Goal: Task Accomplishment & Management: Manage account settings

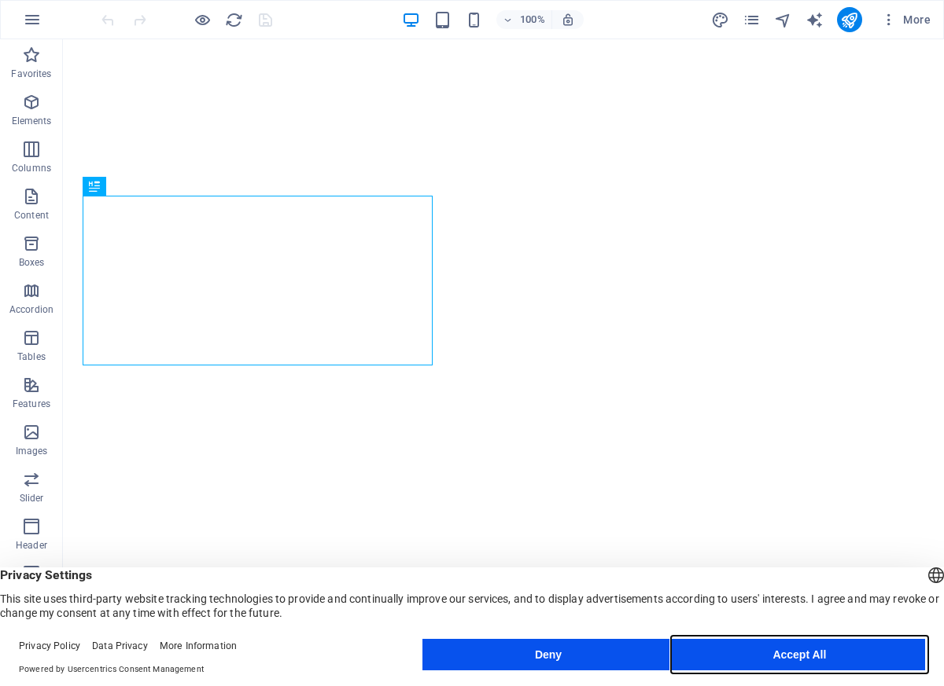
click at [802, 650] on button "Accept All" at bounding box center [799, 654] width 251 height 31
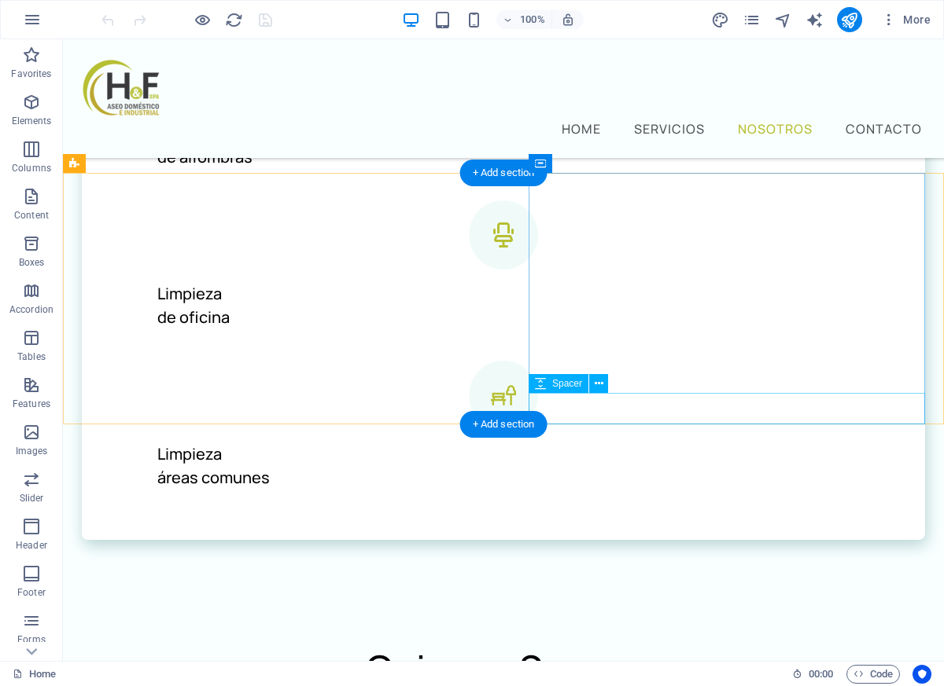
scroll to position [1910, 0]
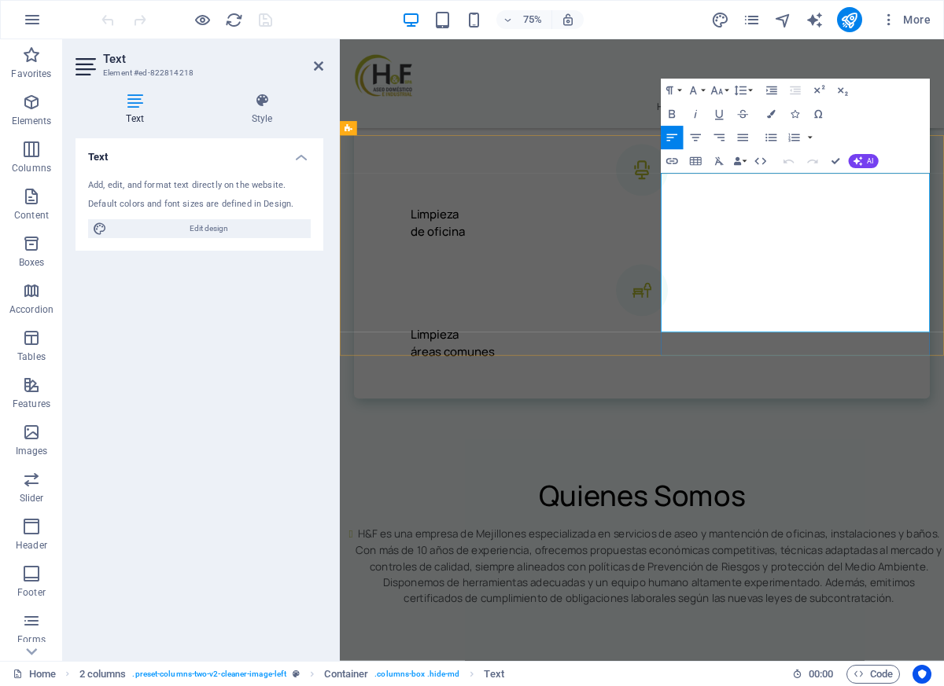
scroll to position [2011, 0]
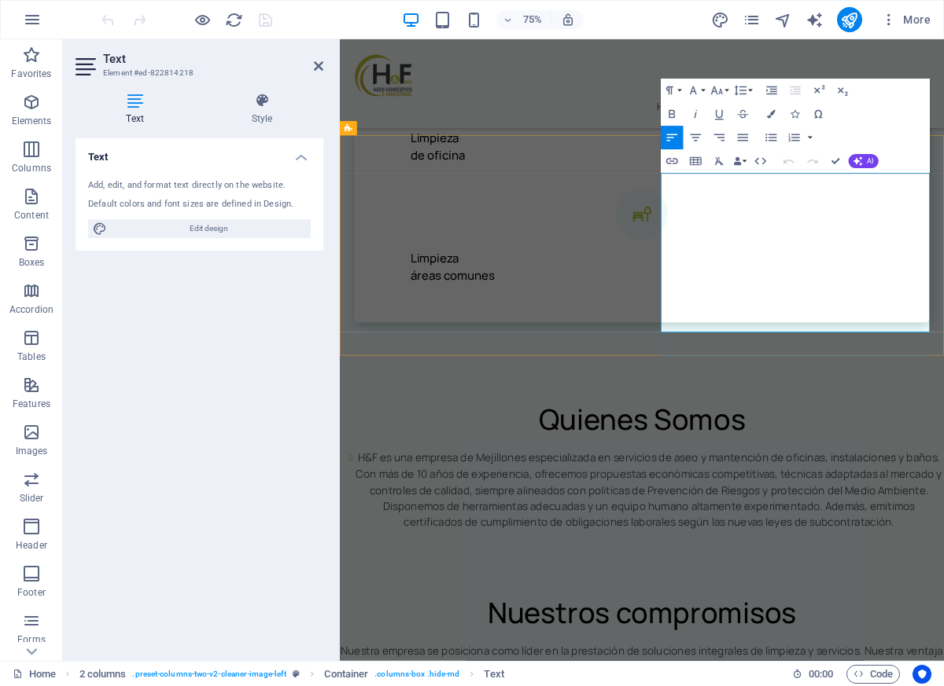
drag, startPoint x: 979, startPoint y: 254, endPoint x: 1022, endPoint y: 250, distance: 43.4
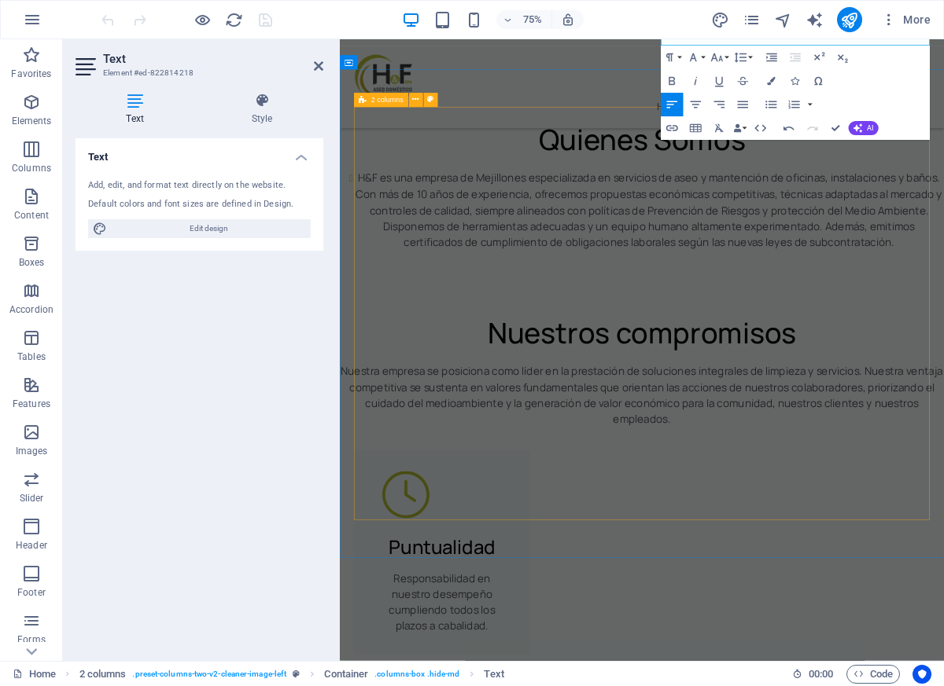
scroll to position [2511, 0]
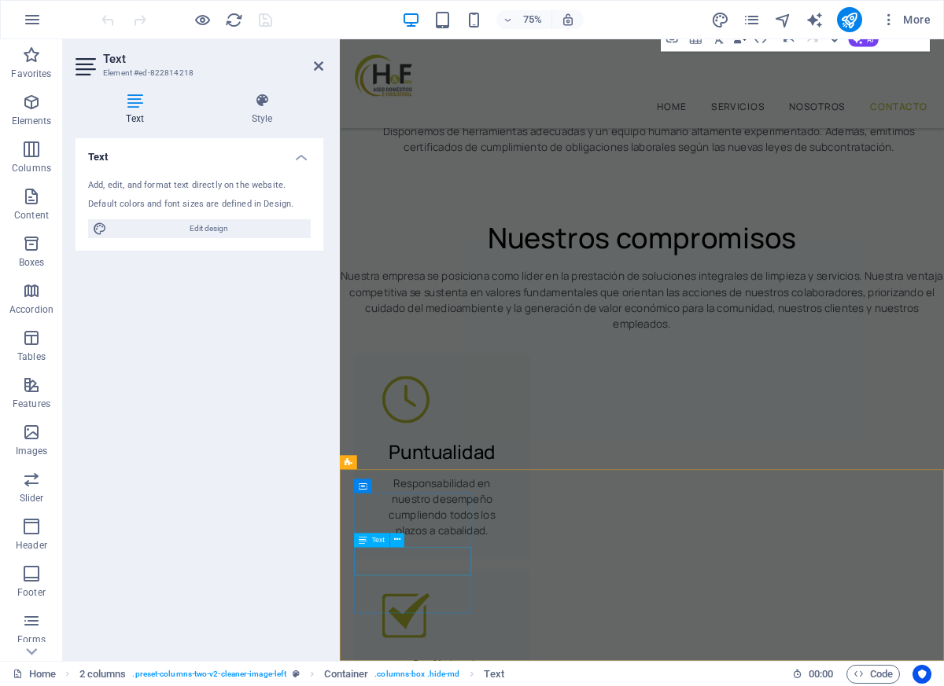
drag, startPoint x: 430, startPoint y: 735, endPoint x: 750, endPoint y: 605, distance: 345.3
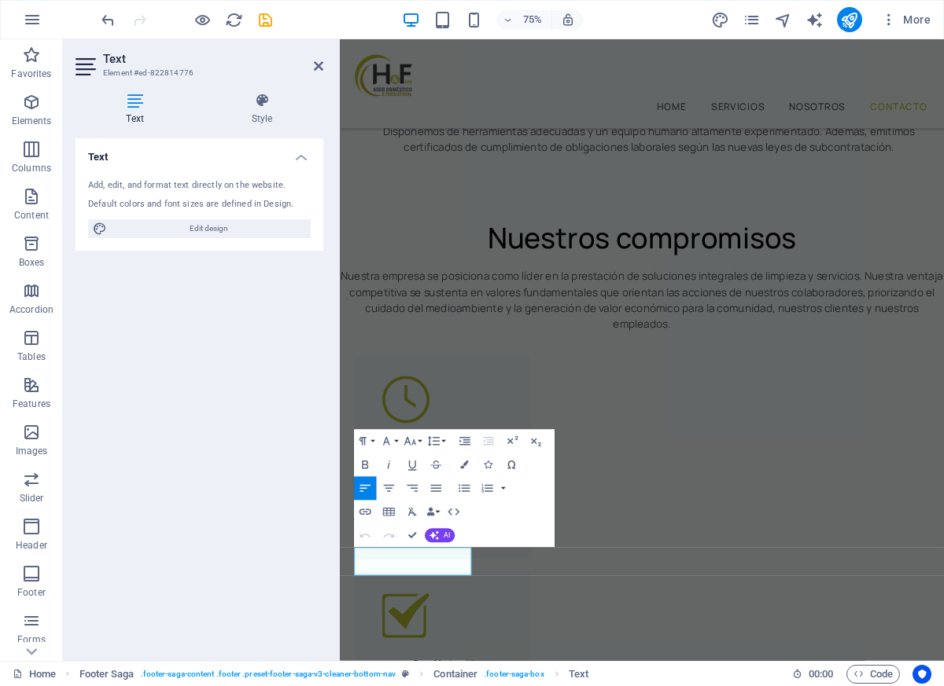
drag, startPoint x: 409, startPoint y: 738, endPoint x: 322, endPoint y: 704, distance: 93.3
click at [340, 686] on html "Skip to main content Home Servicios Nosotros Contacto Descubre una experiencia …" at bounding box center [742, 522] width 805 height 5988
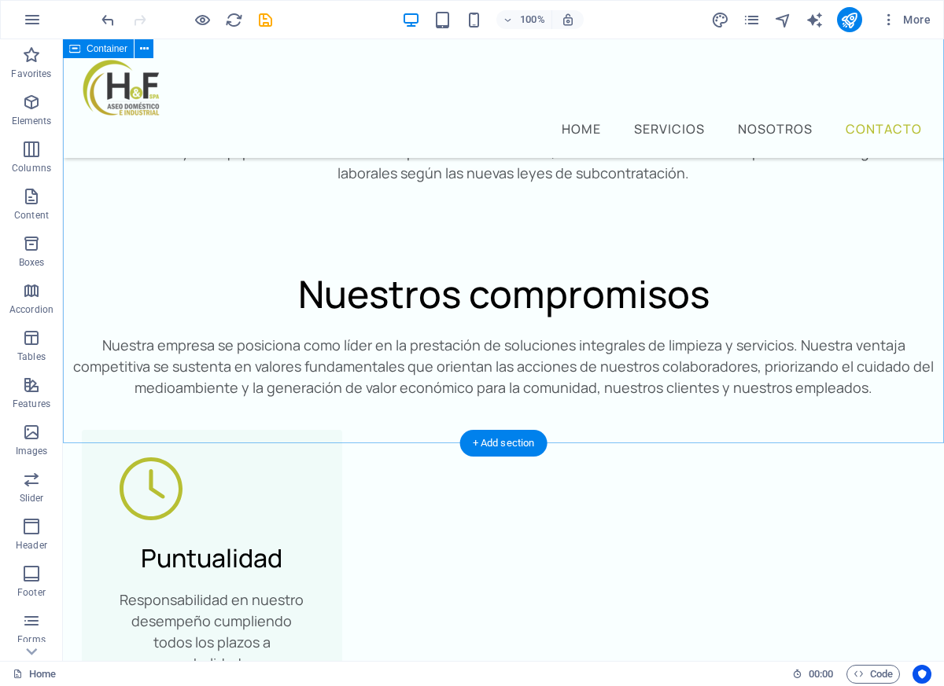
scroll to position [2539, 0]
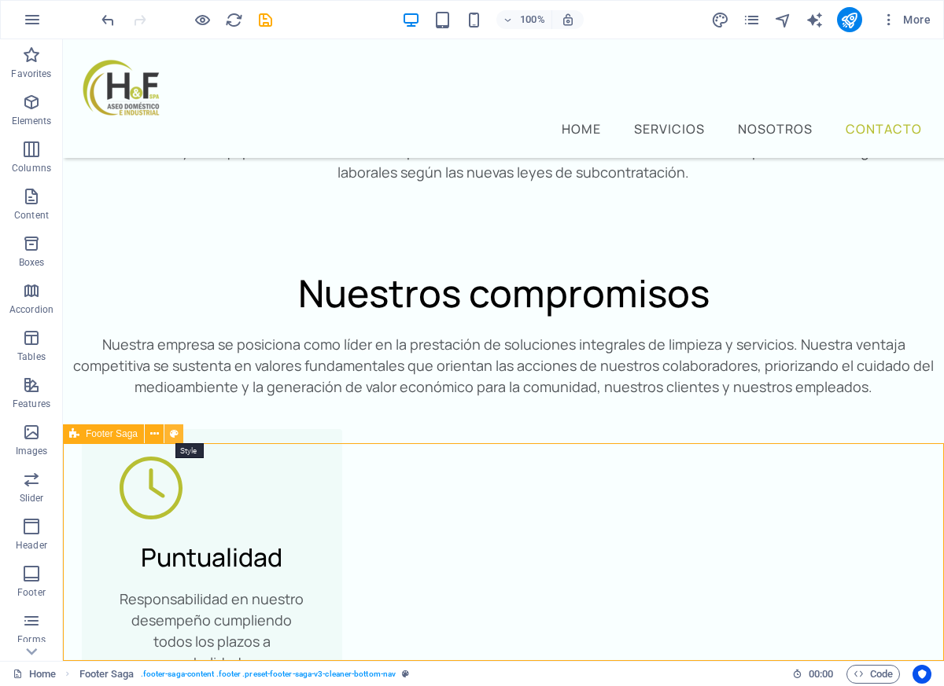
click at [173, 436] on icon at bounding box center [174, 434] width 9 height 17
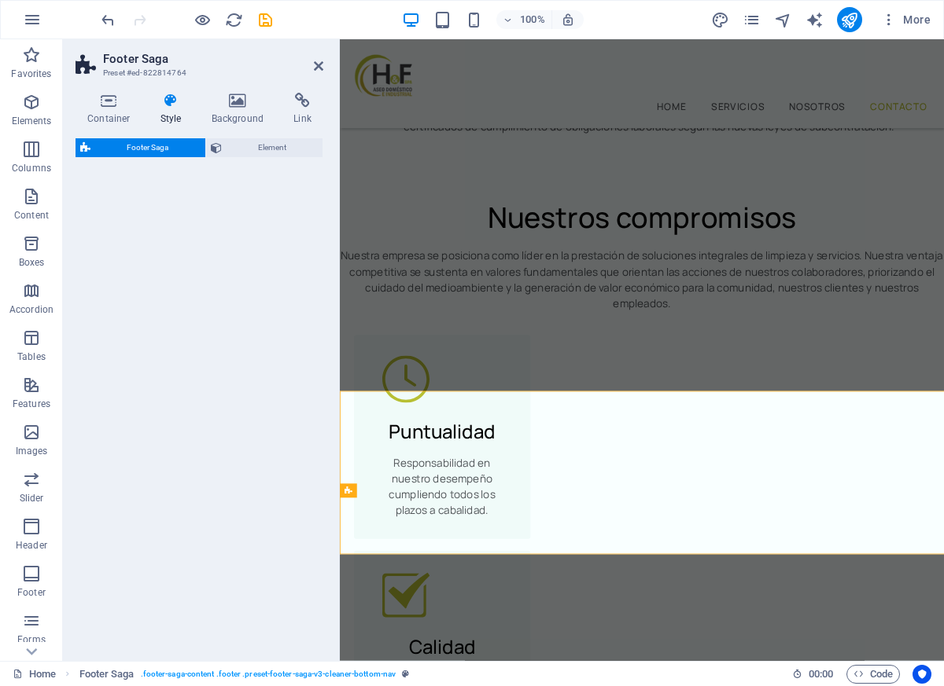
select select "px"
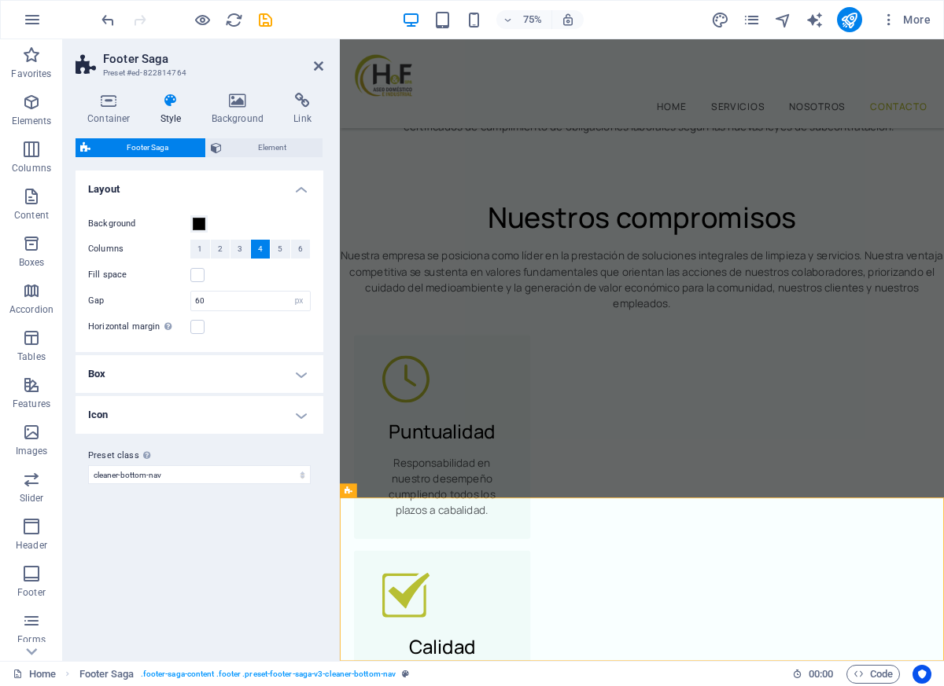
scroll to position [2474, 0]
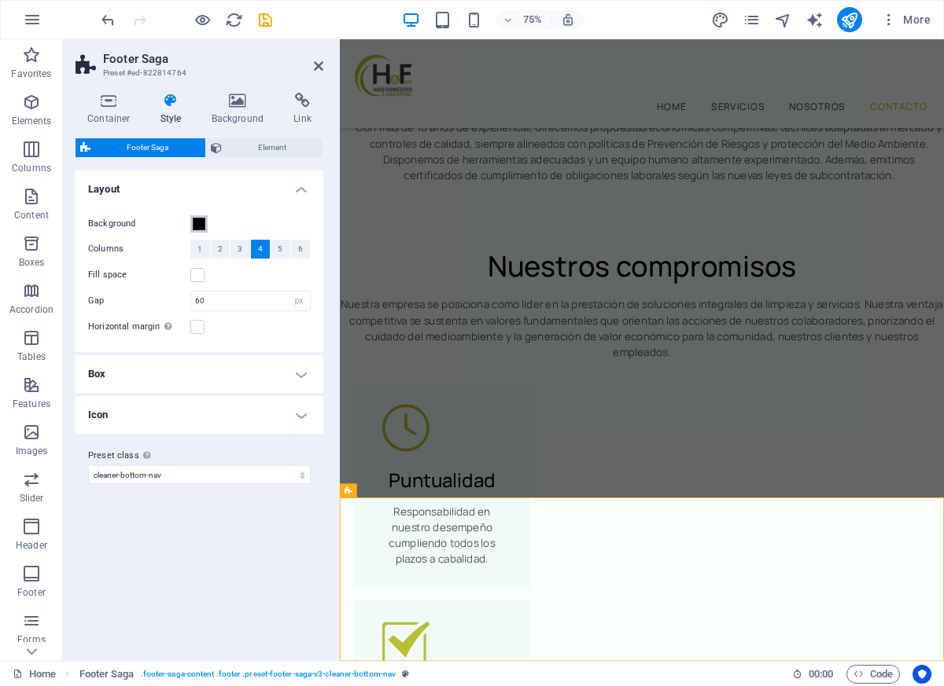
click at [194, 223] on span at bounding box center [199, 224] width 13 height 13
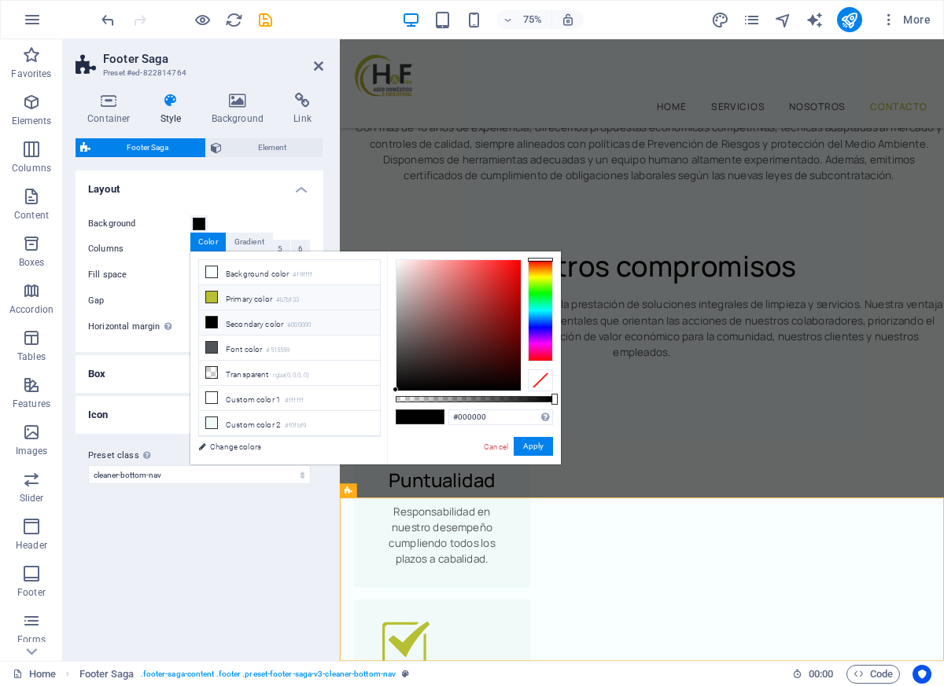
click at [242, 295] on li "Primary color #b7bf33" at bounding box center [289, 297] width 181 height 25
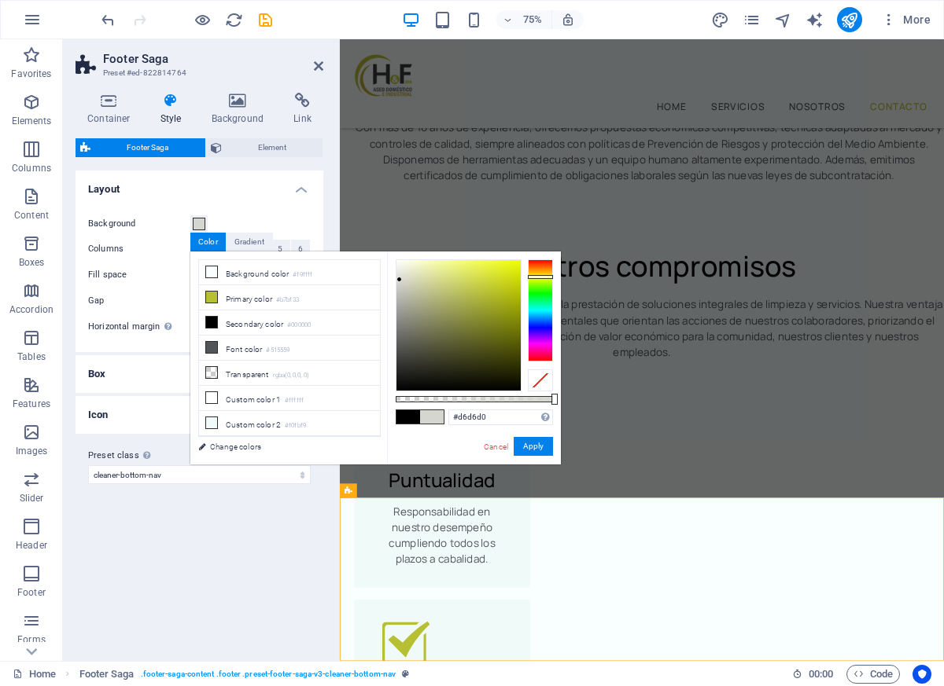
type input "#d6d6ce"
drag, startPoint x: 417, startPoint y: 271, endPoint x: 453, endPoint y: 361, distance: 96.7
click at [400, 280] on div at bounding box center [458, 325] width 124 height 131
click at [533, 445] on button "Apply" at bounding box center [532, 446] width 39 height 19
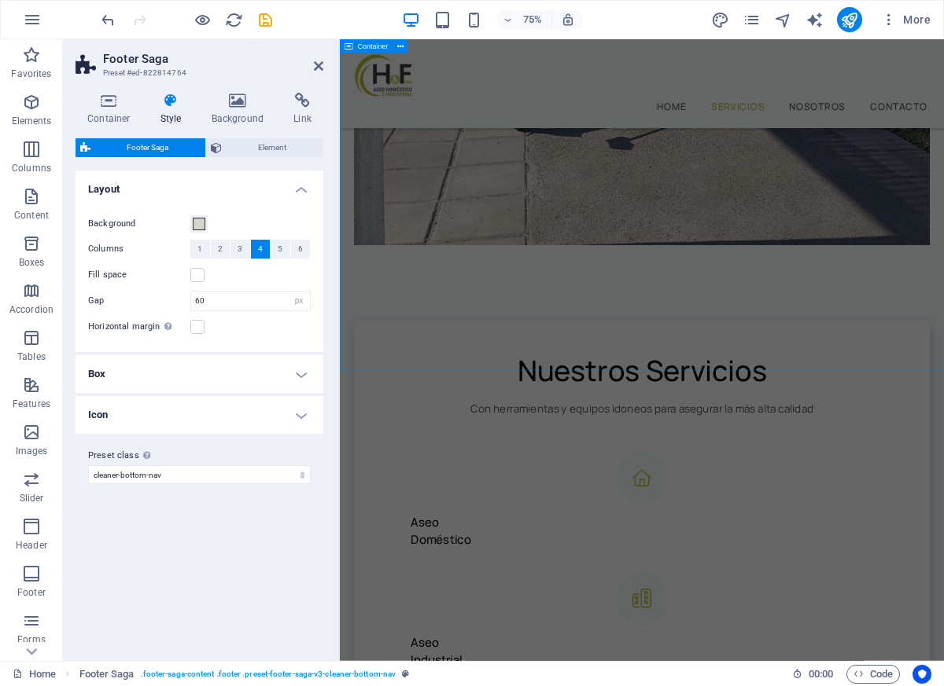
scroll to position [754, 0]
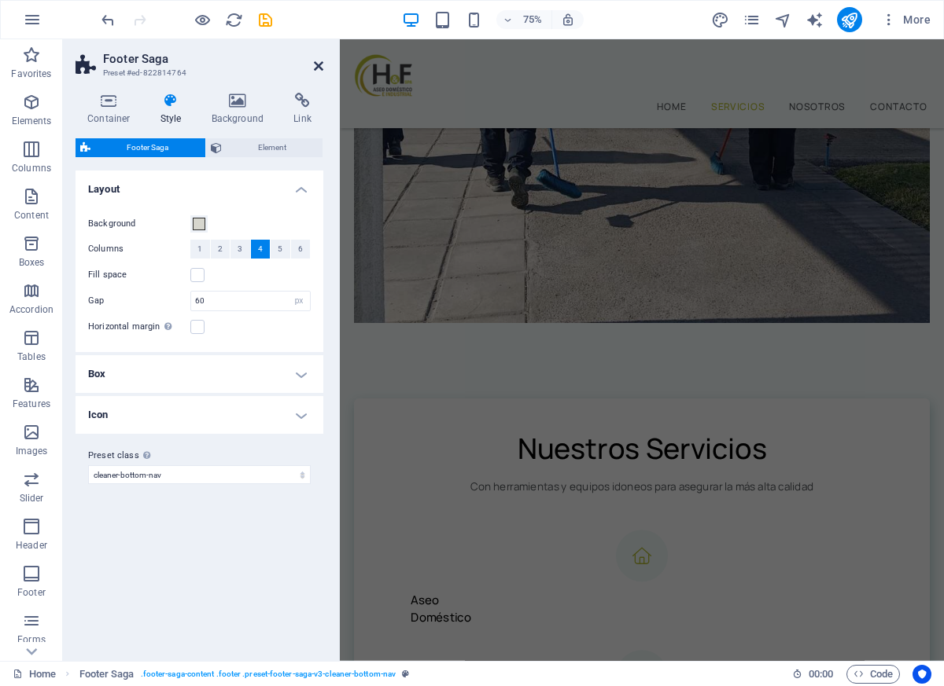
click at [321, 64] on icon at bounding box center [318, 66] width 9 height 13
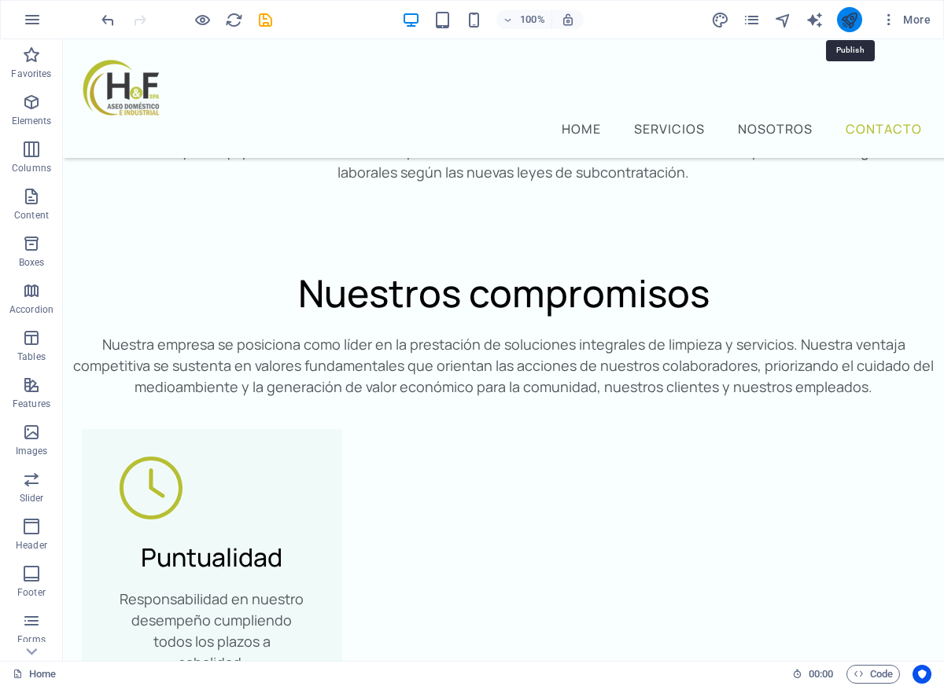
click at [844, 18] on icon "publish" at bounding box center [849, 20] width 18 height 18
checkbox input "false"
